Goal: Task Accomplishment & Management: Use online tool/utility

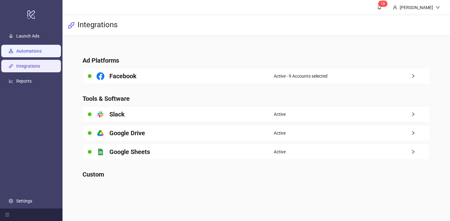
click at [42, 50] on link "Automations" at bounding box center [28, 50] width 25 height 5
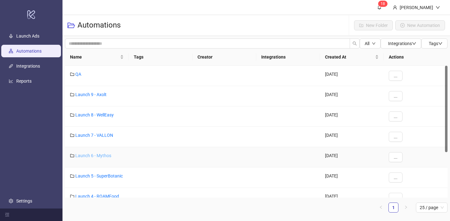
click at [101, 156] on link "Launch 6 - Mythos" at bounding box center [93, 155] width 36 height 5
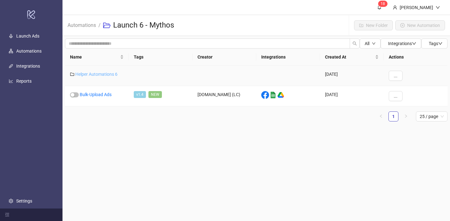
click at [101, 72] on link "Helper Automations 6" at bounding box center [96, 74] width 42 height 5
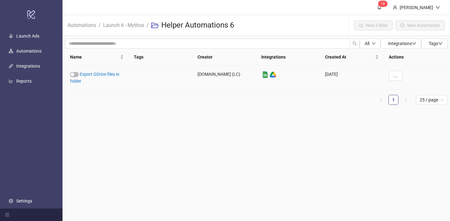
click at [101, 72] on link "Export GDrive files in folder" at bounding box center [94, 78] width 49 height 12
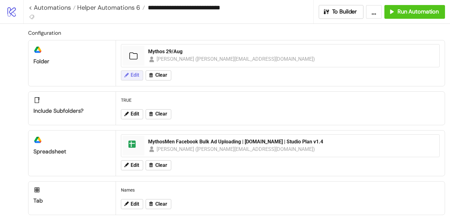
click at [130, 71] on button "Edit" at bounding box center [132, 75] width 22 height 10
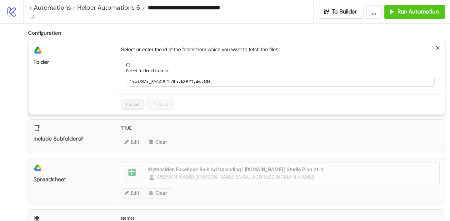
click at [156, 74] on div "Select folder id from list" at bounding box center [280, 71] width 309 height 9
click at [156, 81] on span "1ywtSWm_8Y6jG8f1-i0bxzk3BZTy4wvNN" at bounding box center [280, 81] width 301 height 9
click at [156, 80] on span "Mythos 29/Aug" at bounding box center [280, 81] width 301 height 9
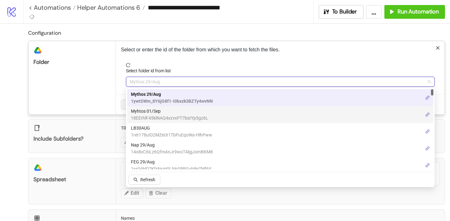
click at [148, 118] on span "18EErhlF45klNAQ4xzvxPT7bstYp5gz6L" at bounding box center [169, 117] width 77 height 7
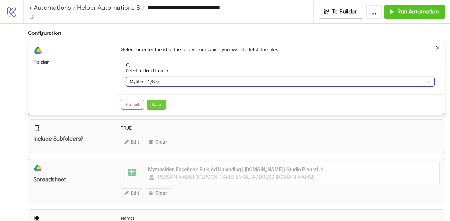
click at [160, 104] on span "Save" at bounding box center [156, 104] width 9 height 5
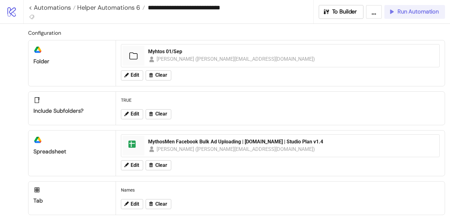
click at [402, 12] on span "Run Automation" at bounding box center [417, 11] width 41 height 7
